Goal: Task Accomplishment & Management: Manage account settings

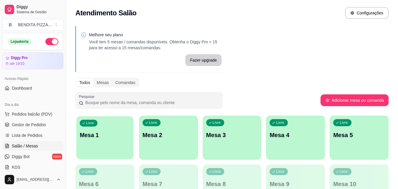
click at [106, 138] on p "Mesa 1" at bounding box center [105, 135] width 50 height 8
click at [120, 135] on p "Mesa 1" at bounding box center [105, 135] width 50 height 8
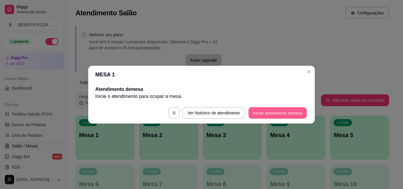
click at [271, 113] on button "Iniciar atendimento de mesa" at bounding box center [277, 112] width 58 height 11
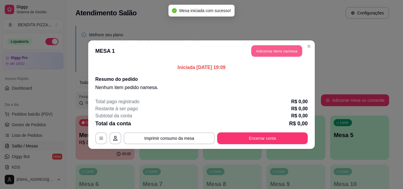
click at [273, 48] on button "Adicionar itens na mesa" at bounding box center [276, 50] width 51 height 11
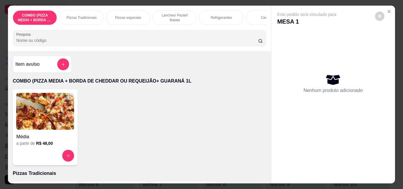
click at [89, 16] on p "Pizzas Tradicionais" at bounding box center [81, 17] width 30 height 5
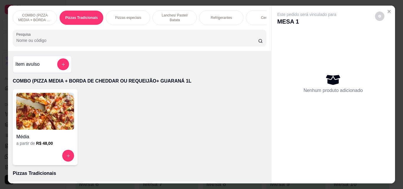
scroll to position [15, 0]
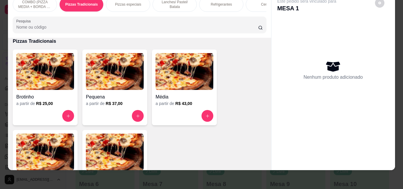
click at [89, 144] on img at bounding box center [115, 151] width 58 height 37
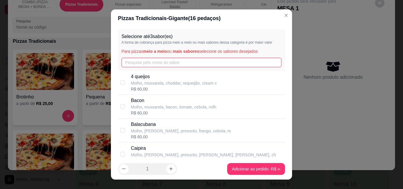
click at [151, 59] on input "text" at bounding box center [201, 62] width 160 height 9
type input "x"
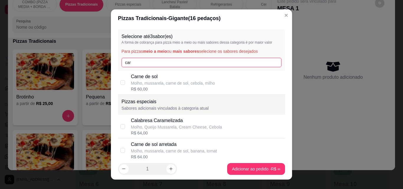
type input "car"
click at [159, 76] on p "Carne de sol" at bounding box center [173, 76] width 84 height 7
checkbox input "true"
click at [146, 60] on input "car" at bounding box center [201, 62] width 160 height 9
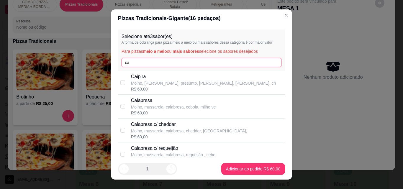
type input "c"
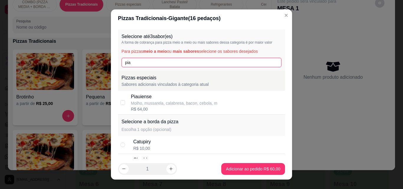
type input "pia"
click at [137, 97] on div "Piauiense" at bounding box center [174, 96] width 86 height 7
checkbox input "true"
click at [132, 64] on input "pia" at bounding box center [201, 62] width 160 height 9
type input "p"
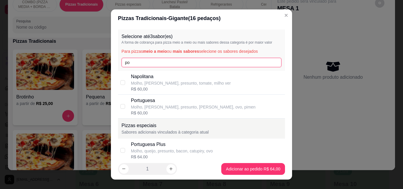
type input "po"
click at [139, 103] on p "Portuguesa" at bounding box center [193, 100] width 125 height 7
checkbox input "true"
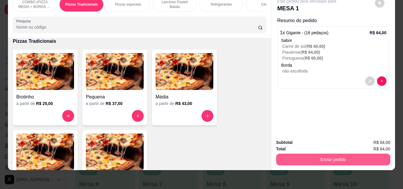
click at [300, 157] on button "Enviar pedido" at bounding box center [333, 160] width 114 height 12
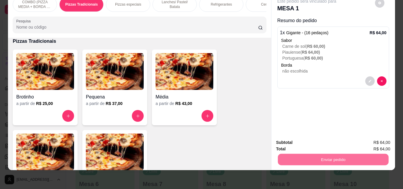
click at [299, 141] on button "Não registrar e enviar pedido" at bounding box center [313, 140] width 60 height 11
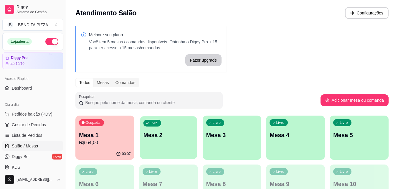
click at [148, 142] on div "Livre Mesa 2" at bounding box center [168, 134] width 57 height 36
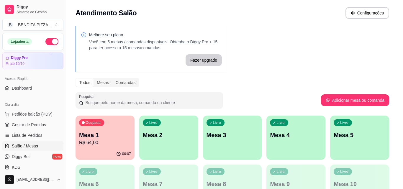
click at [267, 120] on footer "Ver histórico de atendimento Iniciar atendimento de mesa" at bounding box center [201, 112] width 226 height 21
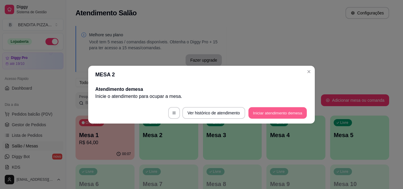
click at [266, 116] on button "Iniciar atendimento de mesa" at bounding box center [277, 112] width 58 height 11
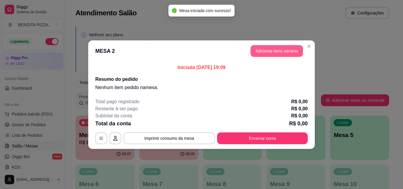
click at [272, 53] on button "Adicionar itens na mesa" at bounding box center [276, 51] width 52 height 12
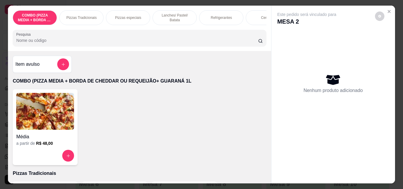
click at [82, 15] on p "Pizzas Tradicionais" at bounding box center [81, 17] width 30 height 5
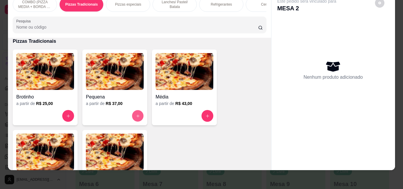
click at [136, 115] on icon "increase-product-quantity" at bounding box center [138, 116] width 4 height 4
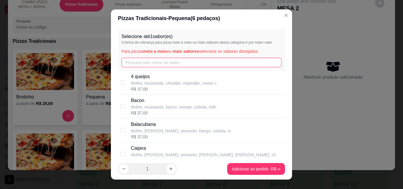
click at [188, 64] on input "text" at bounding box center [201, 62] width 160 height 9
type input "4"
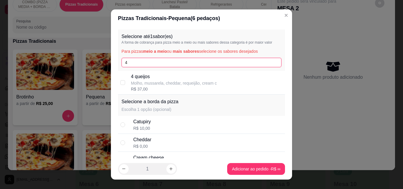
click at [188, 64] on input "4" at bounding box center [201, 62] width 160 height 9
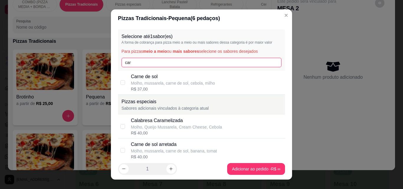
type input "car"
click at [177, 82] on p "Molho, mussarela, carne de sol, cebola, milho" at bounding box center [173, 83] width 84 height 6
checkbox input "true"
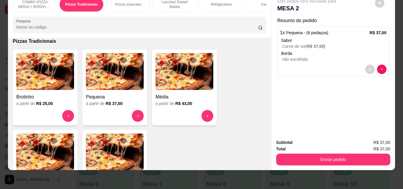
scroll to position [0, 0]
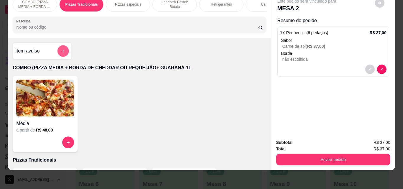
click at [61, 53] on icon "add-separate-item" at bounding box center [63, 51] width 4 height 4
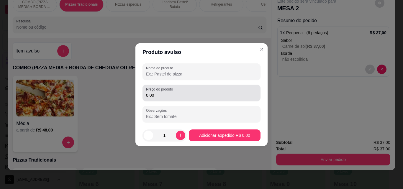
click at [166, 94] on input "0,00" at bounding box center [201, 95] width 111 height 6
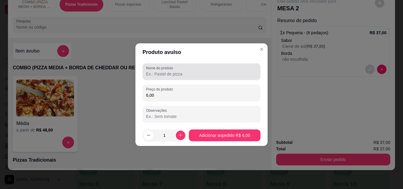
type input "6,00"
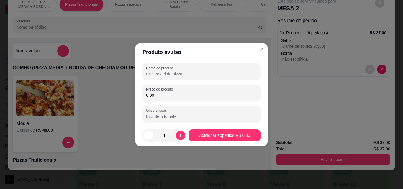
click at [166, 75] on input "Nome do produto" at bounding box center [201, 74] width 111 height 6
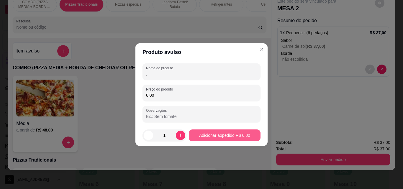
type input "."
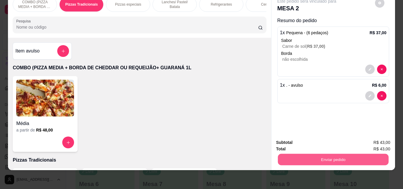
click at [308, 155] on button "Enviar pedido" at bounding box center [332, 159] width 111 height 11
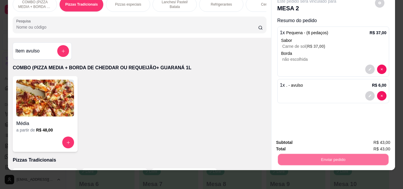
click at [296, 140] on button "Não registrar e enviar pedido" at bounding box center [313, 140] width 60 height 11
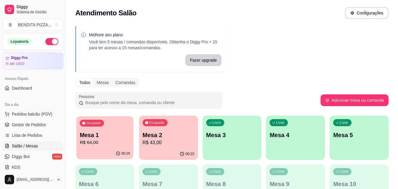
click at [100, 139] on p "Mesa 1" at bounding box center [105, 135] width 50 height 8
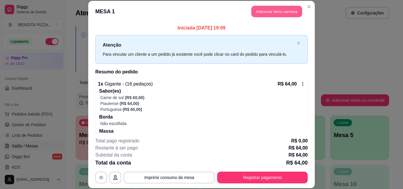
click at [265, 10] on button "Adicionar itens na mesa" at bounding box center [276, 11] width 51 height 11
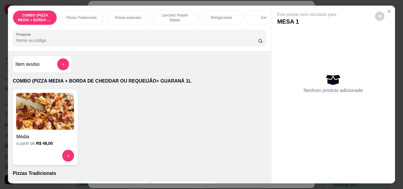
click at [227, 15] on p "Refrigerantes" at bounding box center [220, 17] width 21 height 5
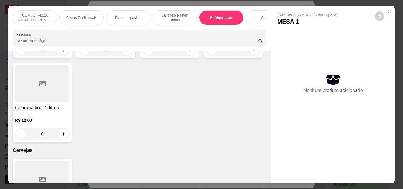
scroll to position [15, 0]
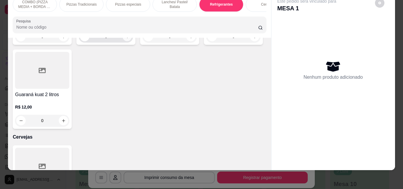
click at [125, 39] on icon "increase-product-quantity" at bounding box center [127, 36] width 4 height 4
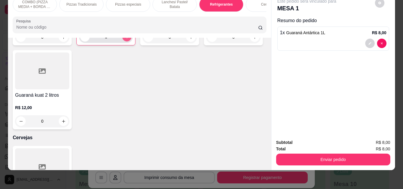
click at [125, 39] on icon "increase-product-quantity" at bounding box center [127, 37] width 4 height 4
type input "2"
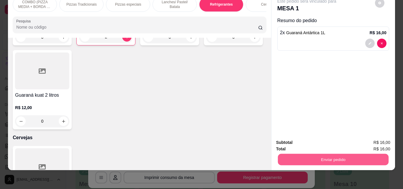
click at [330, 154] on button "Enviar pedido" at bounding box center [332, 159] width 111 height 11
click at [306, 138] on button "Não registrar e enviar pedido" at bounding box center [313, 140] width 60 height 11
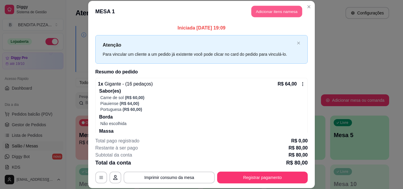
click at [258, 16] on button "Adicionar itens na mesa" at bounding box center [276, 11] width 51 height 11
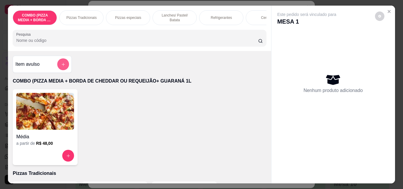
click at [58, 69] on button "add-separate-item" at bounding box center [63, 64] width 12 height 12
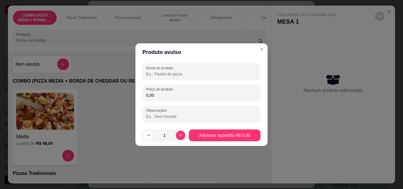
click at [193, 75] on input "Nome do produto" at bounding box center [201, 74] width 111 height 6
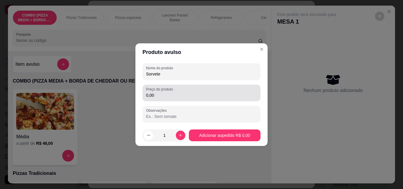
type input "Sorvete"
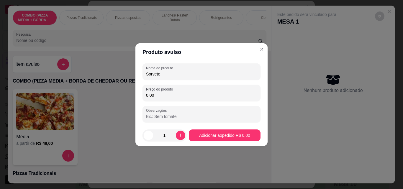
click at [178, 96] on input "0,00" at bounding box center [201, 95] width 111 height 6
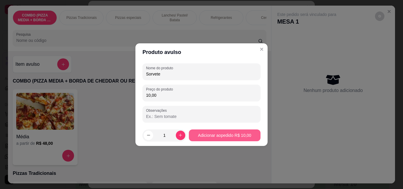
type input "10,00"
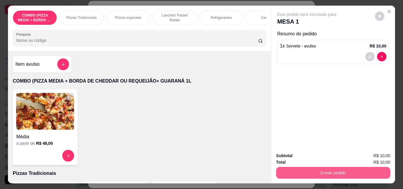
click at [276, 172] on button "Enviar pedido" at bounding box center [333, 173] width 114 height 12
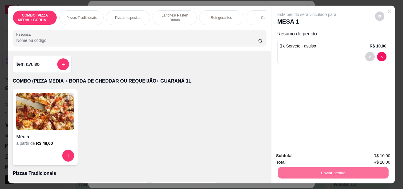
click at [298, 159] on button "Não registrar e enviar pedido" at bounding box center [313, 155] width 60 height 11
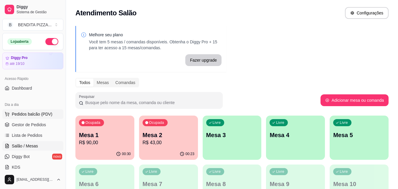
click at [47, 115] on span "Pedidos balcão (PDV)" at bounding box center [32, 114] width 41 height 6
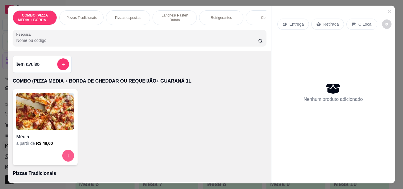
click at [65, 154] on button "increase-product-quantity" at bounding box center [68, 156] width 12 height 12
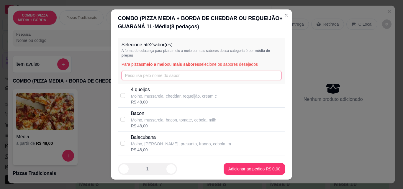
click at [145, 78] on input "text" at bounding box center [201, 75] width 160 height 9
type input "Cal"
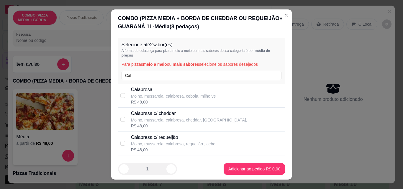
click at [143, 94] on p "Molho, mussarela, calabresa, cebola, milho ve" at bounding box center [173, 96] width 85 height 6
checkbox input "true"
click at [139, 73] on input "Cal" at bounding box center [201, 75] width 160 height 9
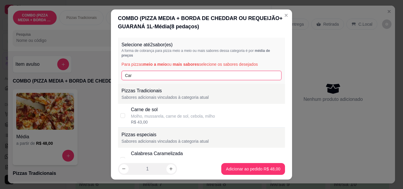
type input "Car"
click at [142, 114] on div "Molho, mussarela, carne de sol, cebola, milho" at bounding box center [173, 116] width 84 height 6
click at [183, 121] on div "R$ 21,50" at bounding box center [173, 122] width 84 height 6
checkbox input "false"
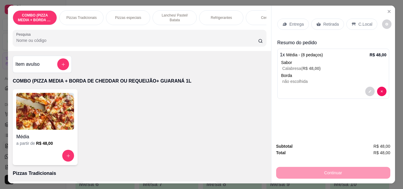
click at [282, 22] on icon at bounding box center [284, 24] width 5 height 5
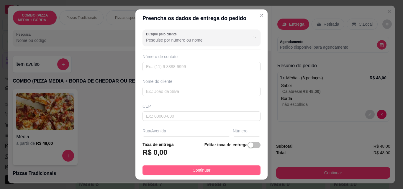
click at [201, 173] on span "Continuar" at bounding box center [201, 170] width 18 height 6
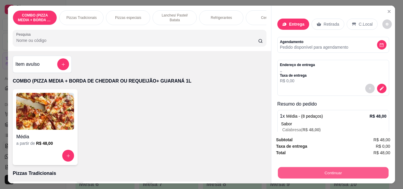
click at [316, 167] on button "Continuar" at bounding box center [332, 172] width 111 height 11
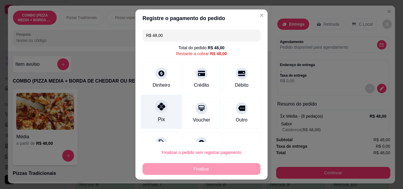
click at [161, 114] on div "Pix" at bounding box center [162, 112] width 42 height 34
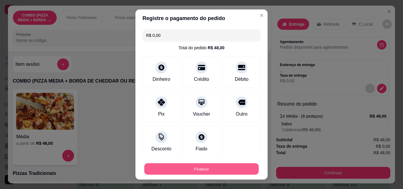
click at [239, 169] on button "Finalizar" at bounding box center [201, 168] width 114 height 11
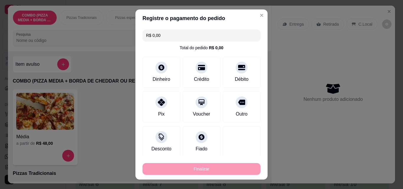
type input "-R$ 48,00"
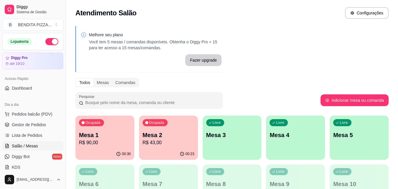
click at [115, 143] on p "R$ 90,00" at bounding box center [105, 142] width 52 height 7
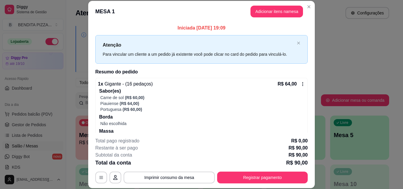
scroll to position [70, 0]
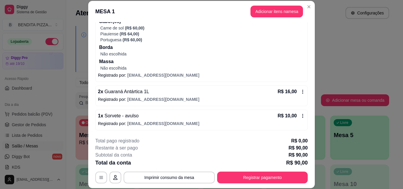
click at [300, 92] on icon at bounding box center [302, 91] width 5 height 5
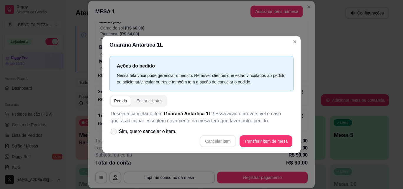
click at [154, 132] on span "Sim, quero cancelar o item." at bounding box center [147, 131] width 57 height 7
click at [114, 132] on input "Sim, quero cancelar o item." at bounding box center [112, 134] width 4 height 4
checkbox input "true"
click at [220, 140] on button "Cancelar item" at bounding box center [217, 140] width 35 height 11
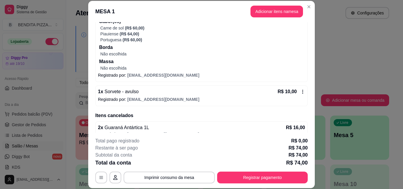
scroll to position [79, 0]
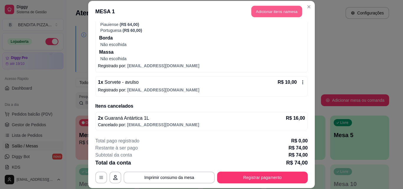
click at [270, 16] on button "Adicionar itens na mesa" at bounding box center [276, 11] width 51 height 11
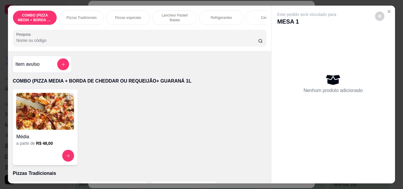
click at [210, 15] on p "Refrigerantes" at bounding box center [220, 17] width 21 height 5
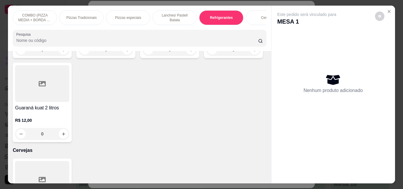
scroll to position [15, 0]
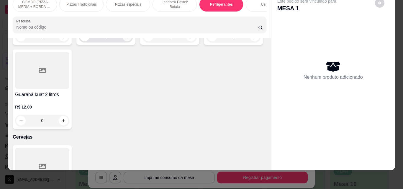
click at [126, 41] on button "increase-product-quantity" at bounding box center [126, 36] width 9 height 9
type input "1"
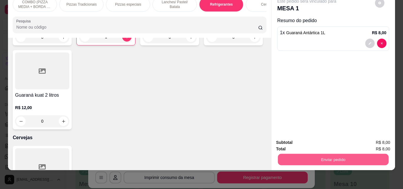
click at [288, 154] on button "Enviar pedido" at bounding box center [332, 159] width 111 height 11
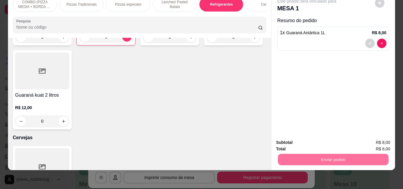
click at [301, 140] on button "Não registrar e enviar pedido" at bounding box center [313, 140] width 60 height 11
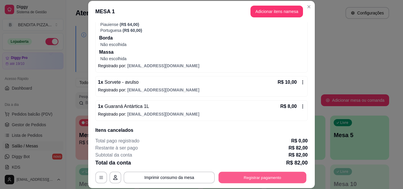
click at [279, 173] on button "Registrar pagamento" at bounding box center [262, 177] width 88 height 11
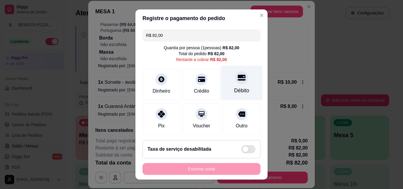
click at [229, 85] on div "Débito" at bounding box center [242, 83] width 42 height 34
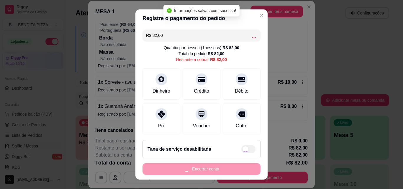
type input "R$ 0,00"
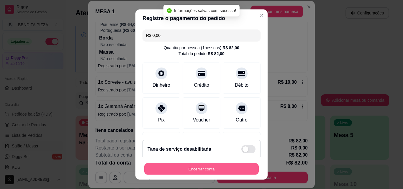
click at [240, 169] on button "Encerrar conta" at bounding box center [201, 168] width 114 height 11
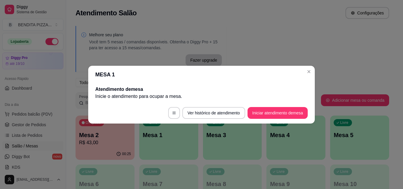
scroll to position [0, 0]
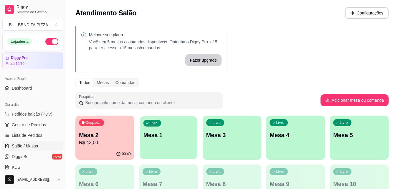
click at [181, 140] on div "Livre Mesa 1" at bounding box center [168, 134] width 57 height 36
click at [95, 146] on p "R$ 43,00" at bounding box center [105, 142] width 50 height 7
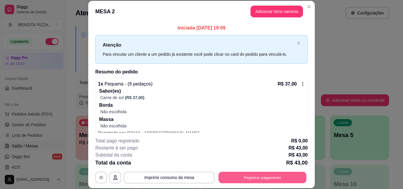
click at [293, 180] on button "Registrar pagamento" at bounding box center [262, 177] width 88 height 11
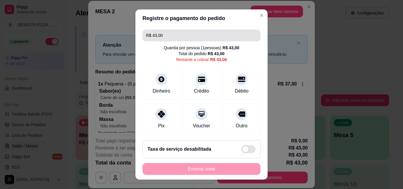
click at [168, 35] on input "R$ 43,00" at bounding box center [201, 35] width 111 height 12
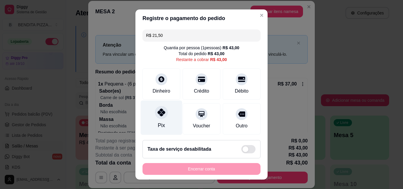
click at [159, 114] on icon at bounding box center [161, 112] width 8 height 8
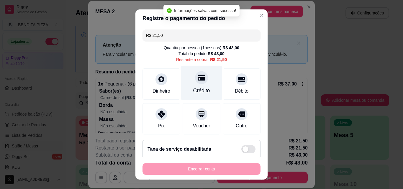
click at [196, 84] on div "Crédito" at bounding box center [202, 83] width 42 height 34
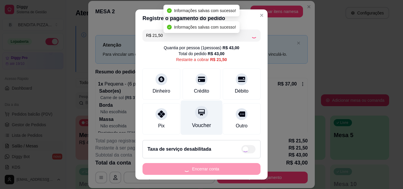
type input "R$ 0,00"
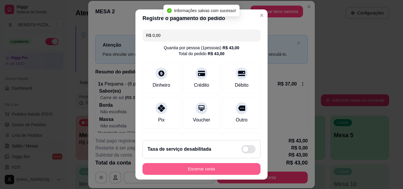
click at [228, 165] on button "Encerrar conta" at bounding box center [201, 169] width 118 height 12
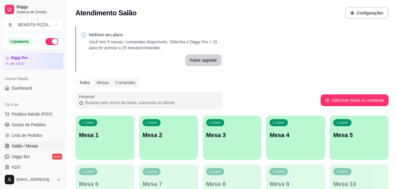
click at [95, 136] on p "Mesa 1" at bounding box center [105, 135] width 52 height 8
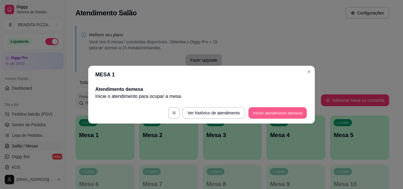
click at [269, 113] on button "Iniciar atendimento de mesa" at bounding box center [277, 112] width 58 height 11
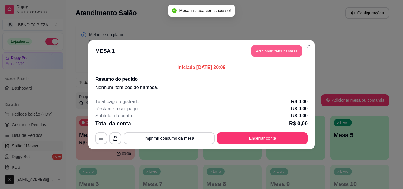
click at [269, 47] on button "Adicionar itens na mesa" at bounding box center [276, 50] width 51 height 11
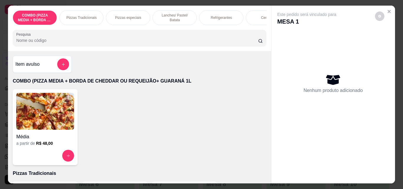
click at [186, 16] on p "Lanches/ Pastel/ Batata" at bounding box center [174, 17] width 34 height 9
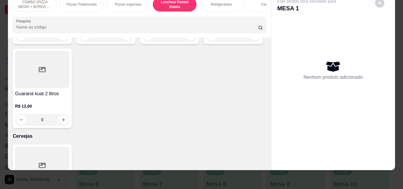
scroll to position [799, 0]
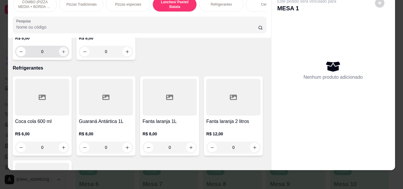
click at [65, 56] on button "increase-product-quantity" at bounding box center [63, 51] width 9 height 9
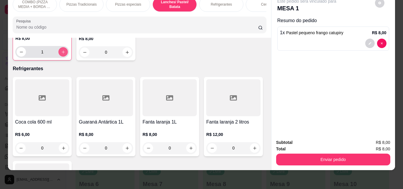
click at [65, 57] on button "increase-product-quantity" at bounding box center [62, 51] width 9 height 9
type input "2"
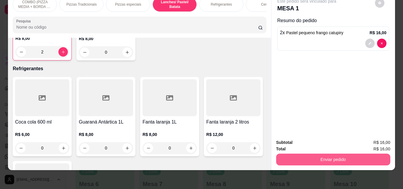
click at [312, 154] on button "Enviar pedido" at bounding box center [333, 160] width 114 height 12
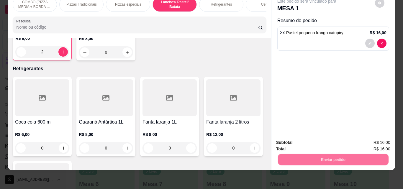
click at [301, 137] on button "Não registrar e enviar pedido" at bounding box center [313, 140] width 60 height 11
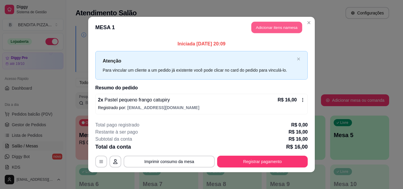
click at [263, 29] on button "Adicionar itens na mesa" at bounding box center [276, 27] width 51 height 11
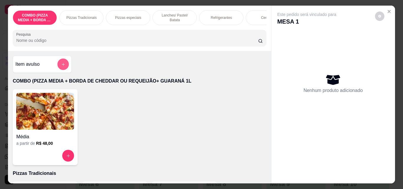
click at [60, 62] on button "add-separate-item" at bounding box center [62, 64] width 11 height 11
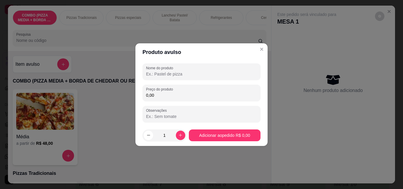
click at [213, 76] on input "Nome do produto" at bounding box center [201, 74] width 111 height 6
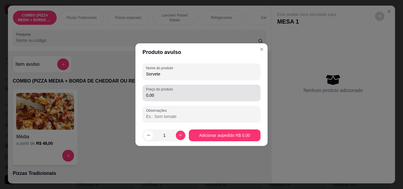
type input "Sorvete"
click at [194, 99] on div "Preço do produto 0,00" at bounding box center [201, 93] width 118 height 17
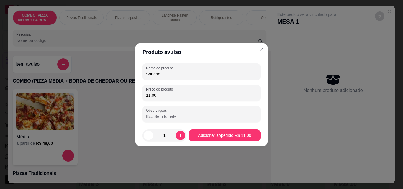
type input "11,00"
click at [204, 128] on footer "1 Adicionar ao pedido R$ 11,00" at bounding box center [201, 135] width 132 height 21
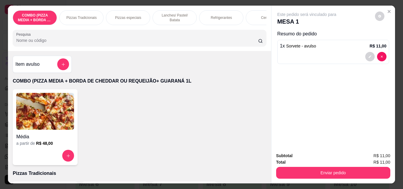
click at [217, 19] on div "Refrigerantes" at bounding box center [221, 17] width 44 height 15
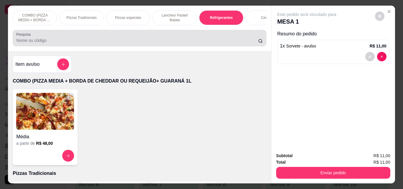
scroll to position [15, 0]
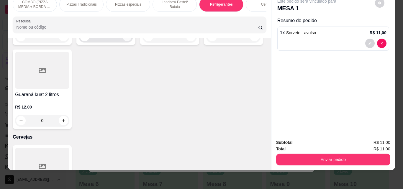
click at [125, 39] on icon "increase-product-quantity" at bounding box center [127, 36] width 4 height 4
type input "1"
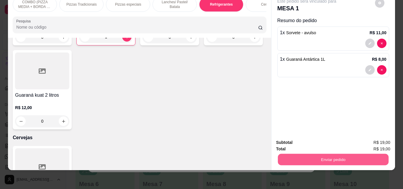
click at [331, 155] on button "Enviar pedido" at bounding box center [332, 159] width 111 height 11
click at [319, 141] on button "Não registrar e enviar pedido" at bounding box center [313, 140] width 60 height 11
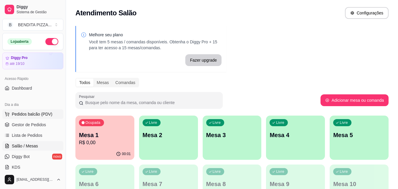
click at [49, 113] on span "Pedidos balcão (PDV)" at bounding box center [32, 114] width 41 height 6
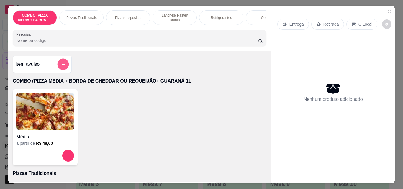
click at [57, 66] on button "add-separate-item" at bounding box center [62, 64] width 11 height 11
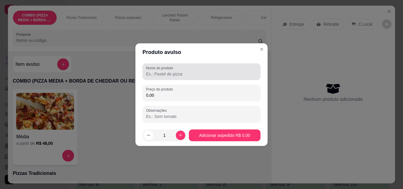
click at [183, 77] on div at bounding box center [201, 72] width 111 height 12
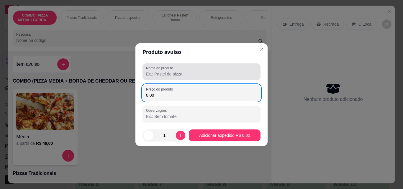
type input "0,00"
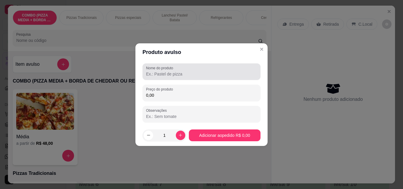
click at [183, 77] on div at bounding box center [201, 72] width 111 height 12
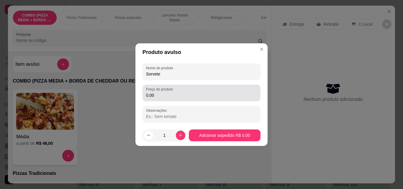
type input "Sorvete"
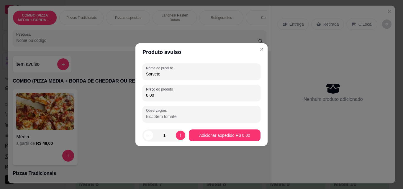
click at [160, 97] on input "0,00" at bounding box center [201, 95] width 111 height 6
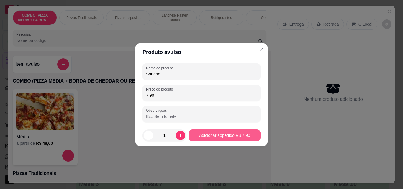
type input "7,90"
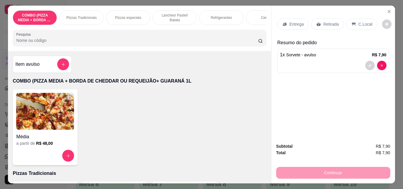
click at [358, 21] on p "C.Local" at bounding box center [365, 24] width 14 height 6
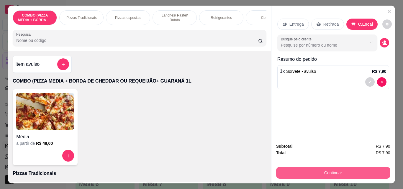
click at [337, 174] on button "Continuar" at bounding box center [333, 173] width 114 height 12
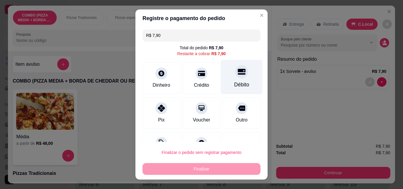
click at [234, 88] on div "Débito" at bounding box center [241, 85] width 15 height 8
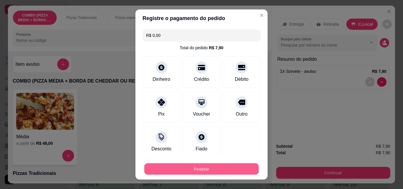
click at [230, 166] on button "Finalizar" at bounding box center [201, 168] width 114 height 11
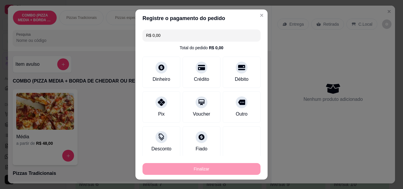
type input "-R$ 7,90"
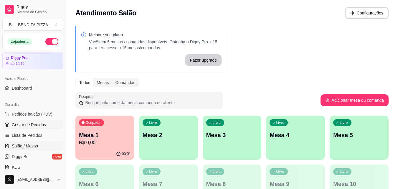
click at [36, 122] on span "Gestor de Pedidos" at bounding box center [29, 125] width 34 height 6
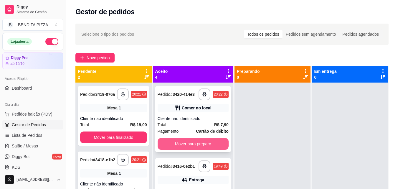
click at [186, 145] on button "Mover para preparo" at bounding box center [193, 144] width 71 height 12
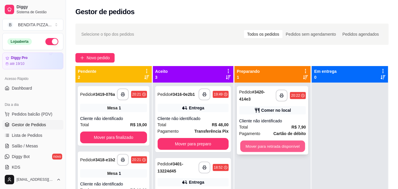
click at [274, 150] on button "Mover para retirada disponível" at bounding box center [272, 146] width 65 height 11
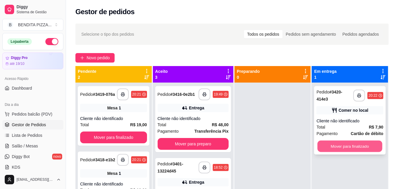
click at [328, 144] on button "Mover para finalizado" at bounding box center [350, 146] width 65 height 11
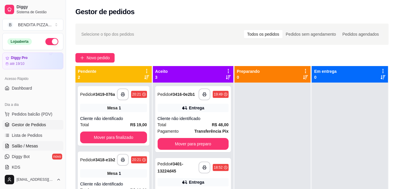
click at [26, 144] on span "Salão / Mesas" at bounding box center [25, 146] width 26 height 6
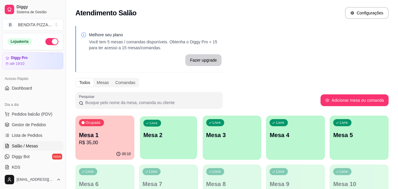
click at [164, 139] on p "Mesa 2" at bounding box center [168, 135] width 50 height 8
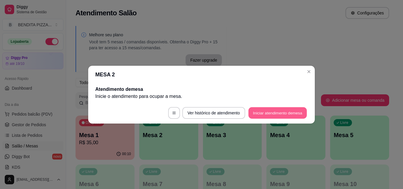
click at [267, 111] on button "Iniciar atendimento de mesa" at bounding box center [277, 112] width 58 height 11
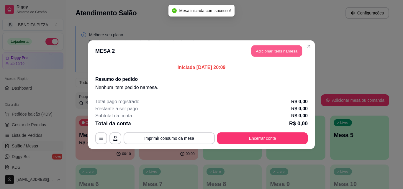
click at [268, 54] on button "Adicionar itens na mesa" at bounding box center [276, 50] width 51 height 11
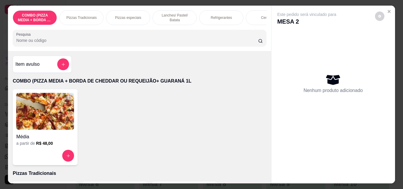
click at [90, 15] on p "Pizzas Tradicionais" at bounding box center [81, 17] width 30 height 5
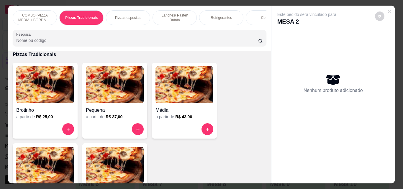
scroll to position [15, 0]
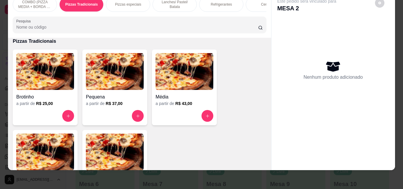
click at [50, 147] on img at bounding box center [45, 151] width 58 height 37
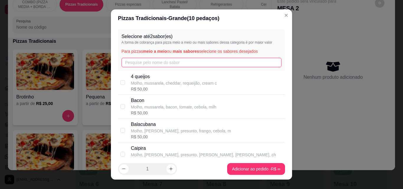
click at [151, 60] on input "text" at bounding box center [201, 62] width 160 height 9
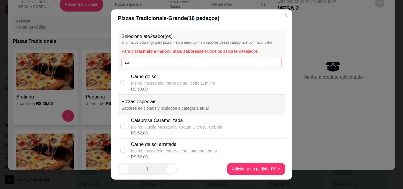
type input "car"
click at [151, 81] on p "Molho, mussarela, carne de sol, cebola, milho" at bounding box center [173, 83] width 84 height 6
checkbox input "true"
click at [137, 63] on input "car" at bounding box center [201, 62] width 160 height 9
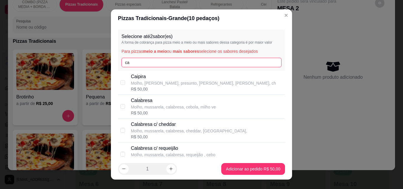
type input "c"
type input "ca"
click at [138, 103] on p "Calabresa" at bounding box center [173, 100] width 85 height 7
click at [165, 108] on p "Molho, mussarela, calabresa, cebola, milho ve" at bounding box center [173, 107] width 85 height 6
checkbox input "false"
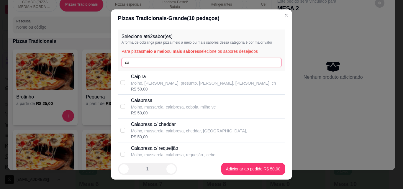
click at [161, 63] on input "ca" at bounding box center [201, 62] width 160 height 9
type input "c"
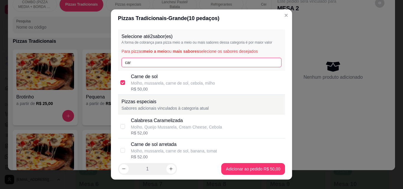
type input "car"
click at [146, 79] on p "Carne de sol" at bounding box center [173, 76] width 84 height 7
checkbox input "false"
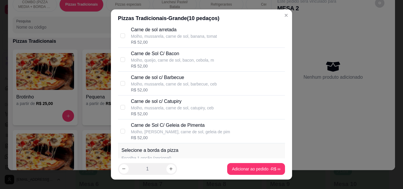
click at [165, 102] on div "Carne de sol c/ Catupiry" at bounding box center [172, 101] width 83 height 7
checkbox input "true"
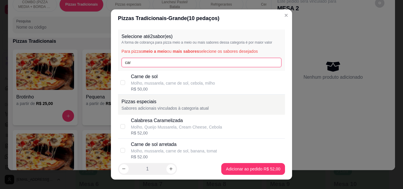
click at [245, 63] on input "car" at bounding box center [201, 62] width 160 height 9
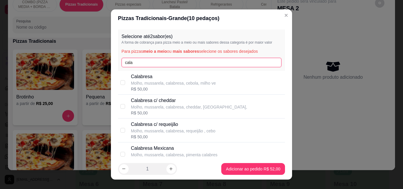
type input "cala"
click at [210, 95] on div "Calabresa c/ cheddar Molho, mussarela, calabresa, [GEOGRAPHIC_DATA], cebola, R$…" at bounding box center [201, 107] width 167 height 24
checkbox input "false"
click at [210, 86] on div "R$ 50,00" at bounding box center [173, 89] width 85 height 6
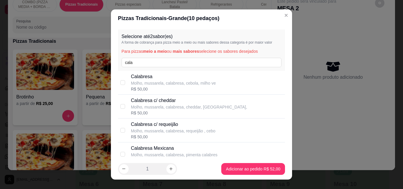
checkbox input "true"
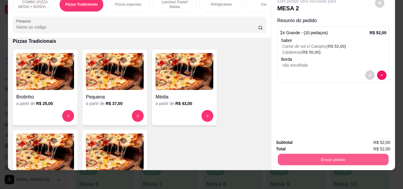
click at [345, 156] on button "Enviar pedido" at bounding box center [332, 159] width 111 height 11
click at [306, 142] on button "Não registrar e enviar pedido" at bounding box center [313, 140] width 61 height 11
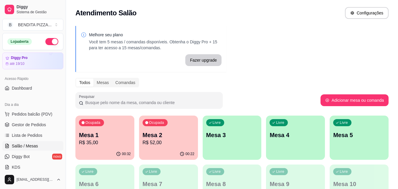
click at [227, 147] on div "Livre Mesa 3" at bounding box center [232, 134] width 59 height 37
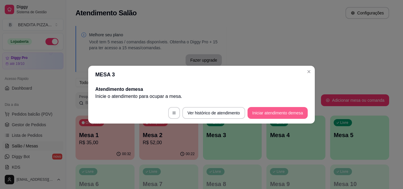
click at [267, 113] on button "Iniciar atendimento de mesa" at bounding box center [277, 113] width 60 height 12
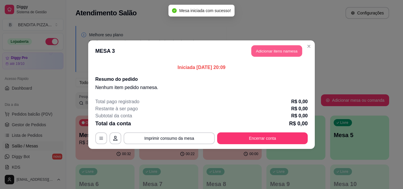
click at [263, 46] on button "Adicionar itens na mesa" at bounding box center [276, 50] width 51 height 11
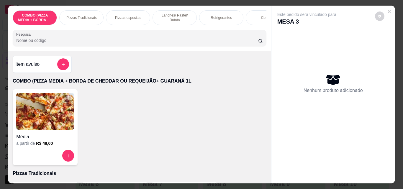
click at [73, 13] on div "Pizzas Tradicionais" at bounding box center [81, 17] width 44 height 15
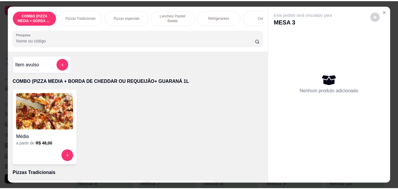
scroll to position [15, 0]
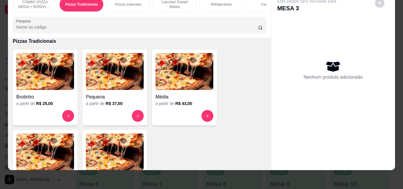
click at [97, 152] on img at bounding box center [115, 151] width 58 height 37
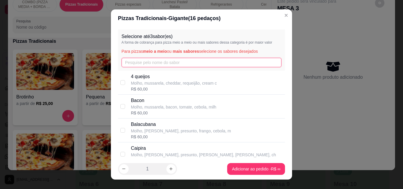
click at [141, 65] on input "text" at bounding box center [201, 62] width 160 height 9
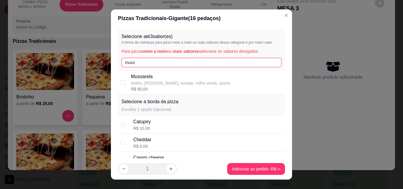
type input "muss"
click at [144, 75] on p "Mussarela" at bounding box center [180, 76] width 99 height 7
click at [120, 83] on input "checkbox" at bounding box center [122, 82] width 5 height 5
click at [145, 88] on div "R$ 60,00" at bounding box center [180, 89] width 99 height 6
click at [123, 80] on div "Mussarela Molho, [PERSON_NAME], tomate, milho verde, azeito R$ 60,00" at bounding box center [201, 83] width 167 height 24
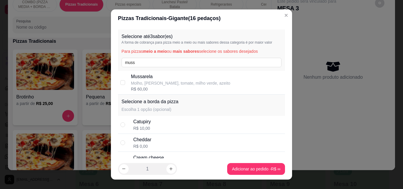
click at [125, 82] on div "Mussarela Molho, [PERSON_NAME], tomate, milho verde, azeito R$ 60,00" at bounding box center [201, 83] width 167 height 24
checkbox input "true"
click at [141, 61] on input "muss" at bounding box center [201, 62] width 160 height 9
type input "m"
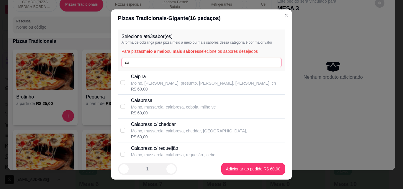
type input "ca"
click at [149, 111] on div "R$ 60,00" at bounding box center [173, 113] width 85 height 6
checkbox input "true"
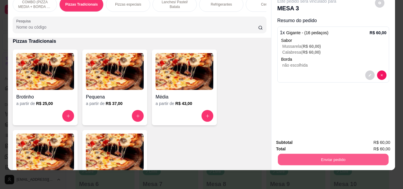
click at [309, 154] on button "Enviar pedido" at bounding box center [332, 159] width 111 height 11
click at [319, 138] on button "Não registrar e enviar pedido" at bounding box center [313, 140] width 60 height 11
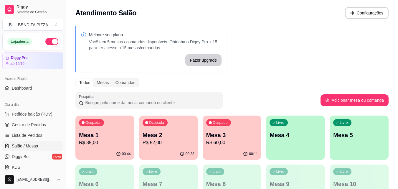
click at [110, 147] on div "Ocupada Mesa 1 R$ 35,00" at bounding box center [104, 132] width 59 height 33
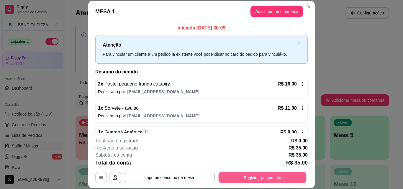
click at [266, 176] on button "Registrar pagamento" at bounding box center [262, 177] width 88 height 11
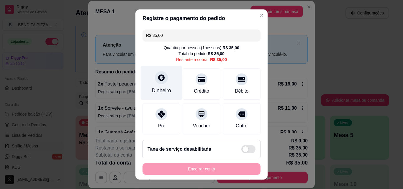
click at [161, 91] on div "Dinheiro" at bounding box center [160, 91] width 19 height 8
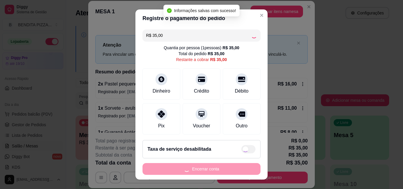
type input "R$ 0,00"
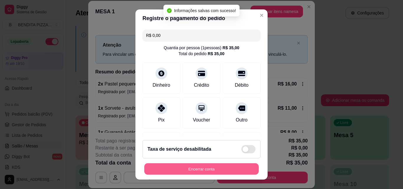
click at [234, 172] on button "Encerrar conta" at bounding box center [201, 168] width 114 height 11
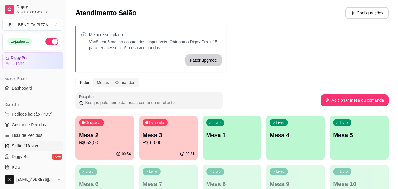
click at [161, 143] on p "R$ 60,00" at bounding box center [169, 142] width 52 height 7
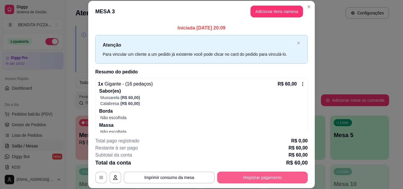
click at [278, 178] on button "Registrar pagamento" at bounding box center [262, 178] width 90 height 12
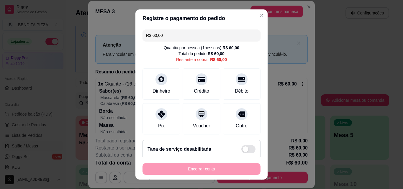
click at [176, 37] on input "R$ 60,00" at bounding box center [201, 35] width 111 height 12
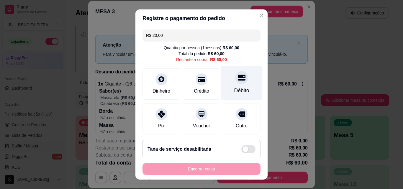
click at [225, 82] on div "Débito" at bounding box center [242, 83] width 42 height 34
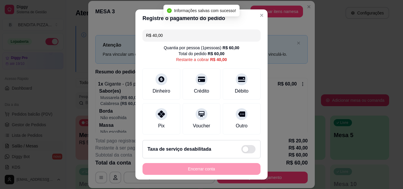
click at [186, 42] on div "R$ 40,00 Quantia por pessoa ( 1 pessoas) R$ 60,00 Total do pedido R$ 60,00 Rest…" at bounding box center [201, 81] width 132 height 108
click at [177, 32] on input "R$ 40,00" at bounding box center [201, 35] width 111 height 12
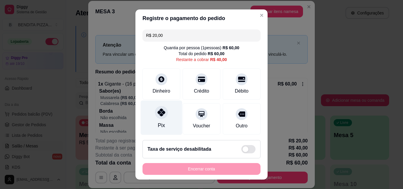
click at [158, 120] on div "Pix" at bounding box center [162, 117] width 42 height 34
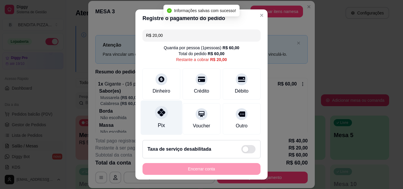
click at [158, 120] on div "Pix" at bounding box center [162, 117] width 42 height 34
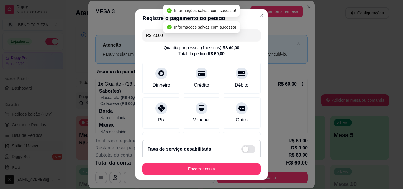
type input "R$ 0,00"
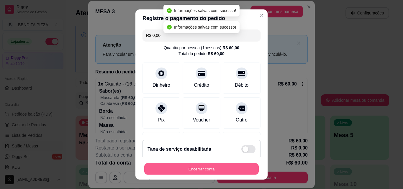
click at [231, 166] on button "Encerrar conta" at bounding box center [201, 168] width 114 height 11
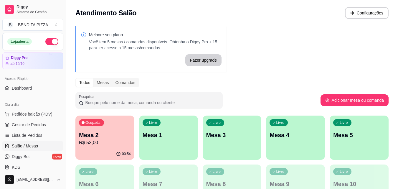
click at [120, 140] on p "R$ 52,00" at bounding box center [105, 142] width 52 height 7
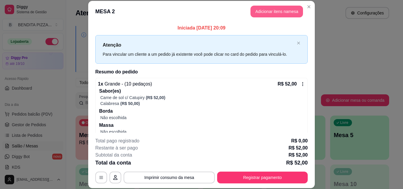
click at [268, 13] on button "Adicionar itens na mesa" at bounding box center [276, 12] width 52 height 12
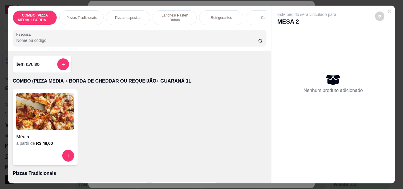
click at [60, 58] on div "Item avulso" at bounding box center [42, 64] width 59 height 17
click at [164, 69] on div "Item avulso COMBO (PIZZA MEDIA + BORDA DE CHEDDAR OU REQUEIJÃO+ GUARANÁ 1L Médi…" at bounding box center [139, 117] width 263 height 132
click at [61, 65] on icon "add-separate-item" at bounding box center [63, 64] width 4 height 4
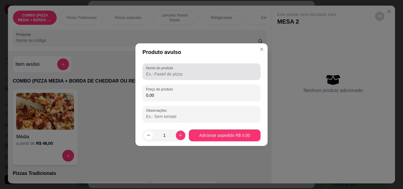
click at [158, 70] on label "Nome do produto" at bounding box center [160, 67] width 29 height 5
click at [158, 71] on input "Nome do produto" at bounding box center [201, 74] width 111 height 6
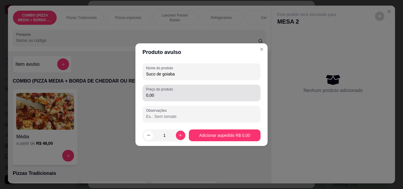
type input "Suco de goiaba"
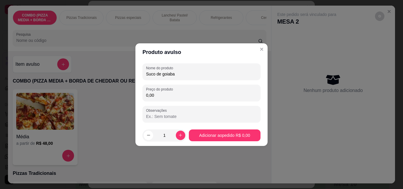
click at [157, 93] on input "0,00" at bounding box center [201, 95] width 111 height 6
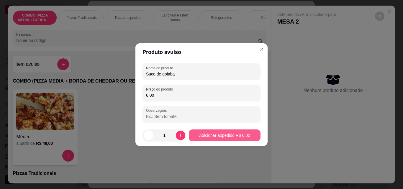
type input "6,00"
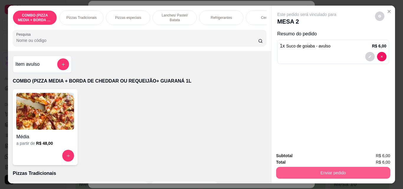
click at [301, 170] on button "Enviar pedido" at bounding box center [333, 173] width 114 height 12
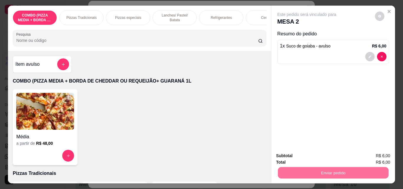
click at [304, 159] on button "Não registrar e enviar pedido" at bounding box center [313, 155] width 60 height 11
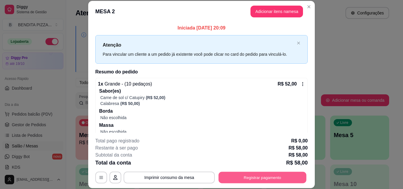
click at [255, 177] on button "Registrar pagamento" at bounding box center [262, 177] width 88 height 11
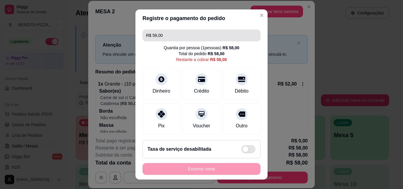
click at [168, 33] on input "R$ 58,00" at bounding box center [201, 35] width 111 height 12
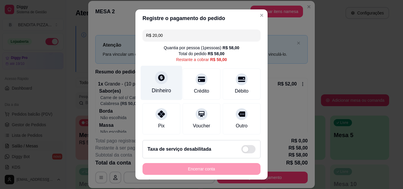
click at [160, 72] on div "Dinheiro" at bounding box center [162, 83] width 42 height 34
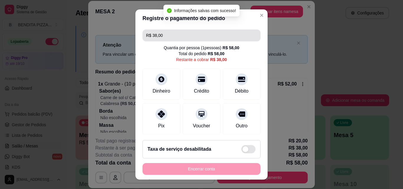
click at [187, 38] on input "R$ 38,00" at bounding box center [201, 35] width 111 height 12
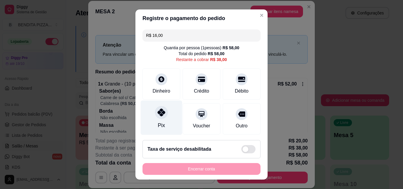
click at [159, 113] on icon at bounding box center [161, 112] width 8 height 8
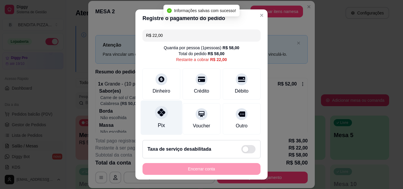
click at [159, 113] on icon at bounding box center [161, 112] width 8 height 8
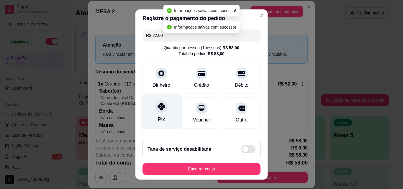
type input "R$ 0,00"
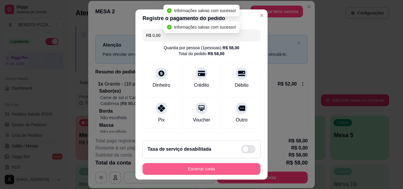
click at [185, 169] on button "Encerrar conta" at bounding box center [201, 169] width 118 height 12
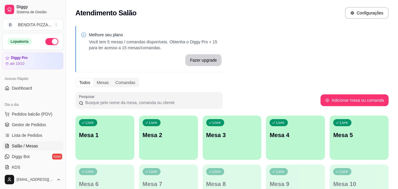
scroll to position [120, 0]
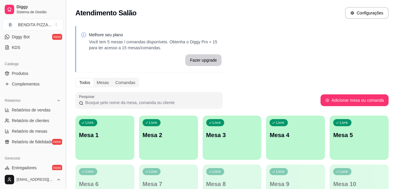
click at [63, 128] on button "Toggle Sidebar" at bounding box center [65, 94] width 5 height 189
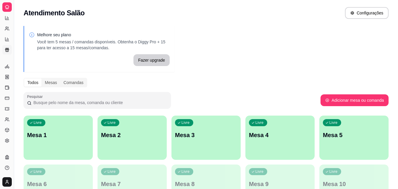
scroll to position [81, 0]
click at [12, 104] on button "Toggle Sidebar" at bounding box center [13, 94] width 5 height 189
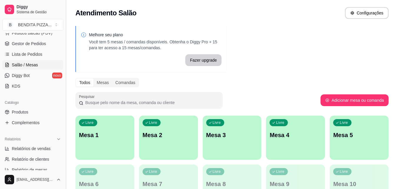
scroll to position [77, 0]
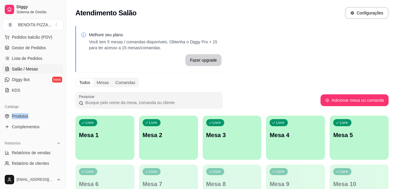
drag, startPoint x: 60, startPoint y: 102, endPoint x: 61, endPoint y: 120, distance: 17.8
click at [61, 120] on div "Loja aberta Diggy Pro até 19/10 Acesso Rápido Dashboard Dia a dia Pedidos balcã…" at bounding box center [33, 101] width 66 height 137
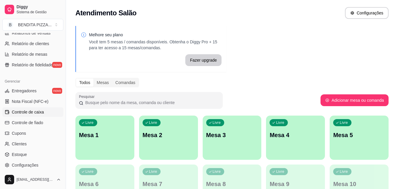
click at [32, 114] on span "Controle de caixa" at bounding box center [28, 112] width 32 height 6
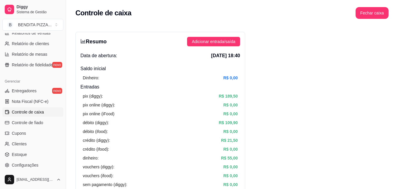
scroll to position [165, 0]
